Goal: Book appointment/travel/reservation

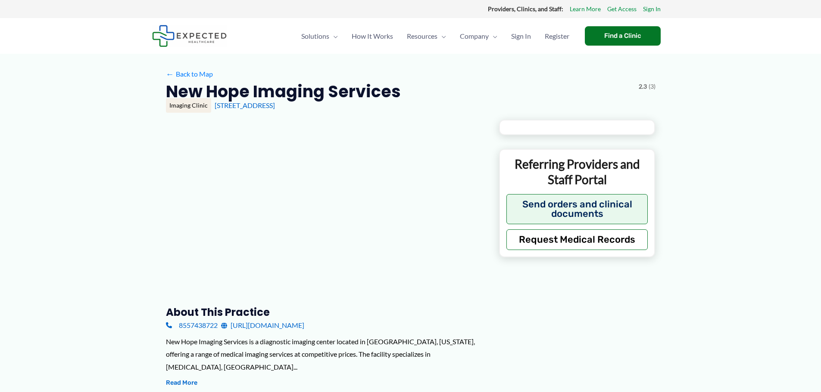
type input "**********"
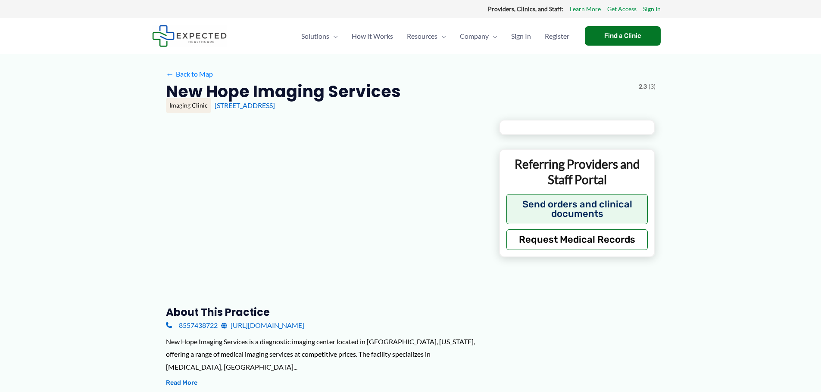
type input "**********"
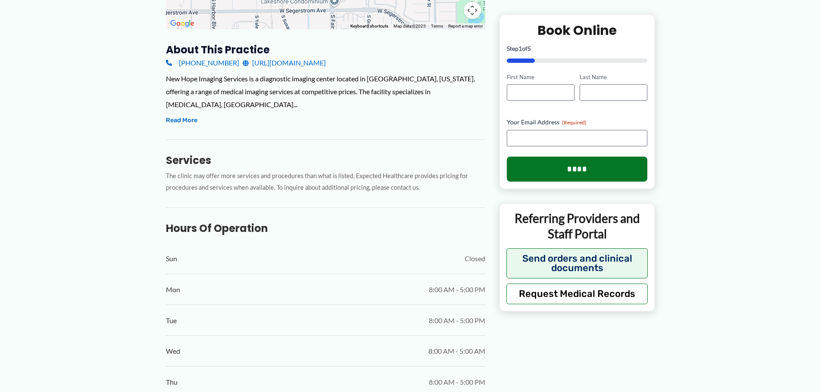
scroll to position [41, 0]
